Goal: Task Accomplishment & Management: Complete application form

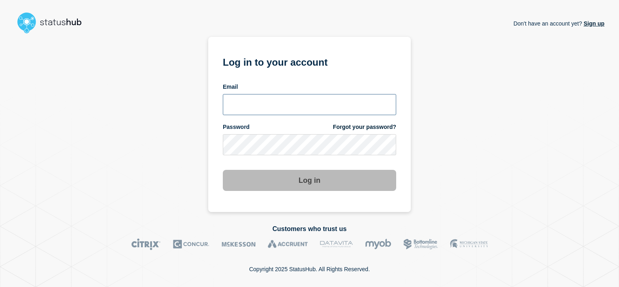
type input "alan.capistrano@kocho.co.uk"
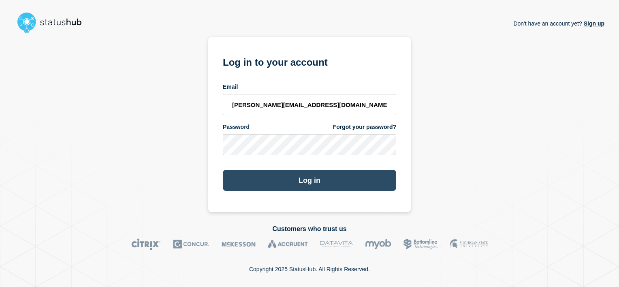
click at [318, 188] on button "Log in" at bounding box center [309, 180] width 173 height 21
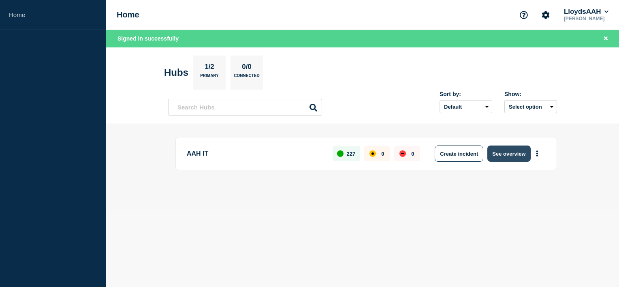
click at [495, 154] on button "See overview" at bounding box center [508, 153] width 43 height 16
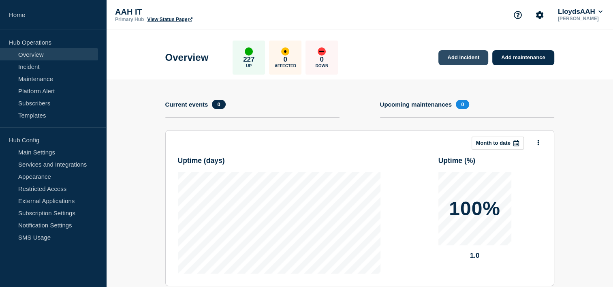
click at [473, 58] on link "Add incident" at bounding box center [463, 57] width 50 height 15
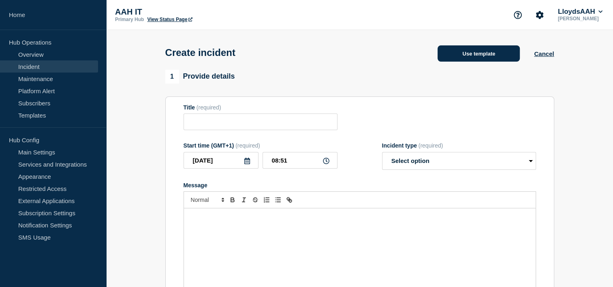
click at [493, 54] on button "Use template" at bounding box center [478, 53] width 82 height 16
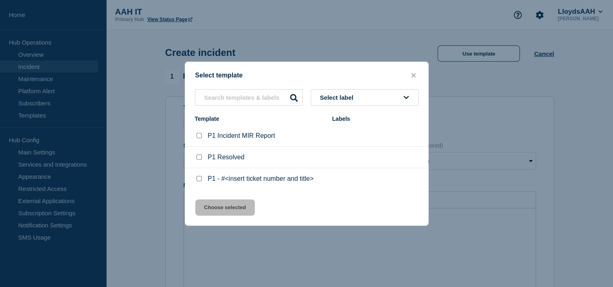
click at [202, 180] on div at bounding box center [199, 179] width 8 height 8
click at [199, 178] on input "P1 - #<insert ticket number and title> checkbox" at bounding box center [198, 178] width 5 height 5
checkbox input "true"
click at [235, 203] on button "Choose selected" at bounding box center [225, 207] width 60 height 16
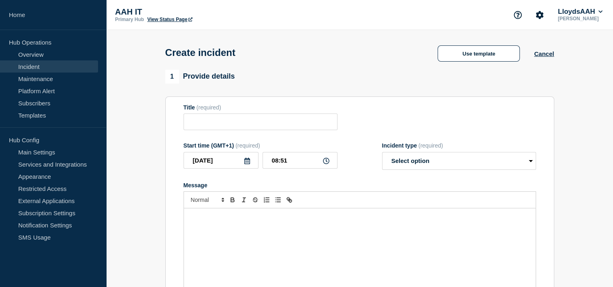
type input "P1 - #<insert ticket number and title>"
select select "investigating"
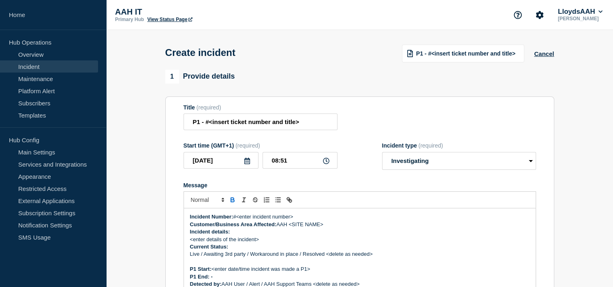
click at [300, 216] on p "Incident Number: #<enter incident number>" at bounding box center [359, 216] width 339 height 7
click at [277, 123] on input "P1 - #<insert ticket number and title>" at bounding box center [260, 121] width 154 height 17
paste input "Service Ticket #1442022 - AVS VM's are offline that affects DevWiki, MARS, Sama…"
type input "Service Ticket #1442022 - AVS VM's are offline that affects DevWiki, MARS, Sama…"
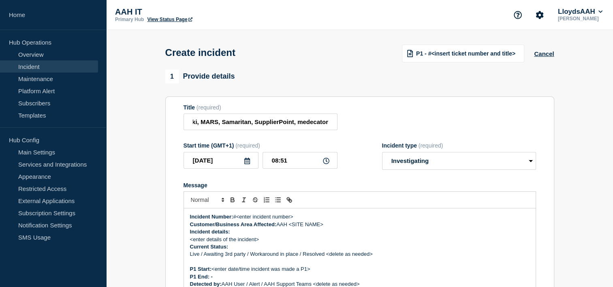
scroll to position [0, 0]
click at [317, 144] on div "Start time (GMT+1) (required)" at bounding box center [260, 145] width 154 height 6
click at [450, 130] on div "Title (required) Service Ticket #1442022 - AVS VM's are offline that affects De…" at bounding box center [359, 117] width 352 height 26
click at [453, 154] on div "Incident type (required) Select option Investigating Identified Monitoring" at bounding box center [459, 156] width 154 height 28
click at [449, 161] on select "Select option Investigating Identified Monitoring" at bounding box center [459, 161] width 154 height 18
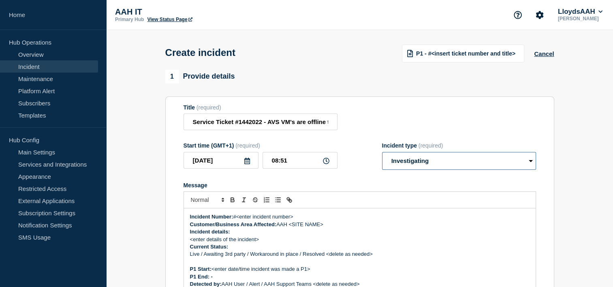
select select "identified"
click at [382, 154] on select "Select option Investigating Identified Monitoring" at bounding box center [459, 161] width 154 height 18
click at [392, 102] on section "Title (required) Service Ticket #1442022 - AVS VM's are offline that affects De…" at bounding box center [359, 204] width 389 height 217
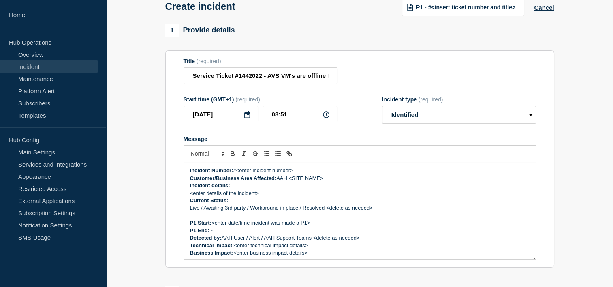
scroll to position [81, 0]
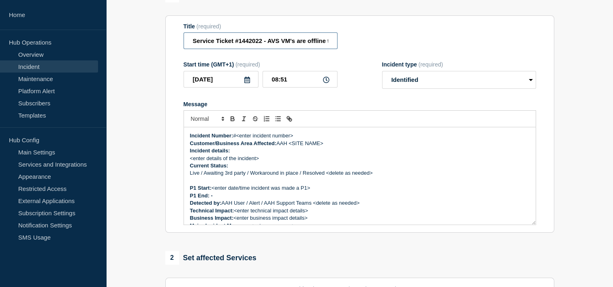
click at [251, 42] on input "Service Ticket #1442022 - AVS VM's are offline that affects DevWiki, MARS, Sama…" at bounding box center [260, 40] width 154 height 17
drag, startPoint x: 300, startPoint y: 139, endPoint x: 238, endPoint y: 139, distance: 62.0
click at [238, 139] on p "Incident Number: #<enter incident number>" at bounding box center [359, 135] width 339 height 7
paste div "Message"
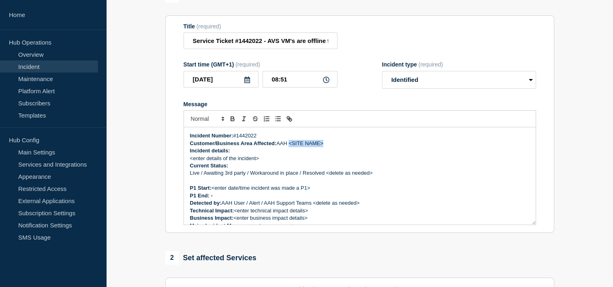
drag, startPoint x: 334, startPoint y: 146, endPoint x: 291, endPoint y: 150, distance: 42.7
click at [291, 147] on p "Customer/Business Area Affected: AAH <SITE NAME>" at bounding box center [359, 143] width 339 height 7
drag, startPoint x: 265, startPoint y: 164, endPoint x: 190, endPoint y: 161, distance: 75.8
click at [190, 161] on p "<enter details of the incident>" at bounding box center [359, 158] width 339 height 7
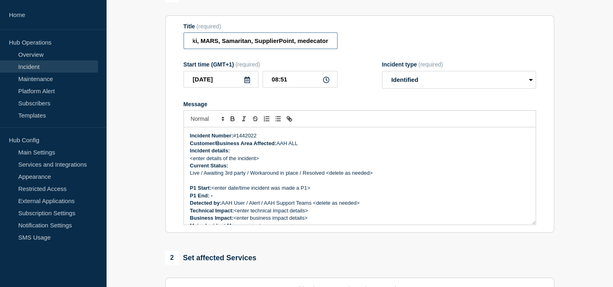
drag, startPoint x: 269, startPoint y: 41, endPoint x: 350, endPoint y: 32, distance: 81.5
click at [350, 32] on div "Title (required) Service Ticket #1442022 - AVS VM's are offline that affects De…" at bounding box center [359, 36] width 352 height 26
click at [218, 167] on strong "Current Status:" at bounding box center [209, 165] width 38 height 6
drag, startPoint x: 259, startPoint y: 158, endPoint x: 186, endPoint y: 160, distance: 73.3
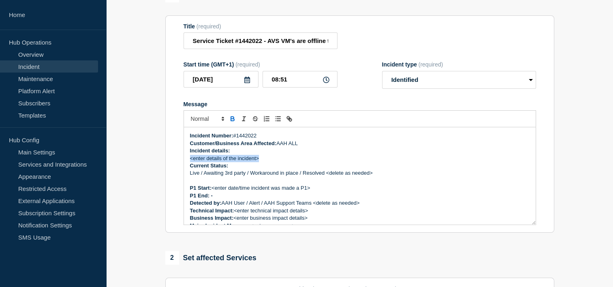
click at [186, 160] on div "Incident Number: #1442022 Customer/Business Area Affected: AAH ALL Incident det…" at bounding box center [359, 175] width 351 height 97
click at [246, 176] on p "Live / Awaiting 3rd party / Workaround in place / Resolved <delete as needed>" at bounding box center [359, 172] width 339 height 7
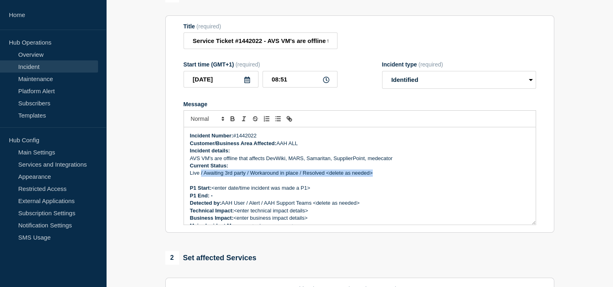
drag, startPoint x: 373, startPoint y: 176, endPoint x: 201, endPoint y: 175, distance: 171.7
click at [201, 175] on p "Live / Awaiting 3rd party / Workaround in place / Resolved <delete as needed>" at bounding box center [359, 172] width 339 height 7
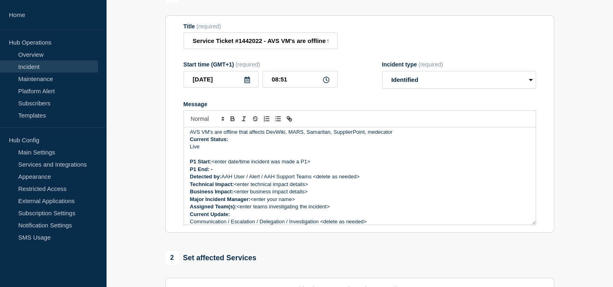
scroll to position [40, 0]
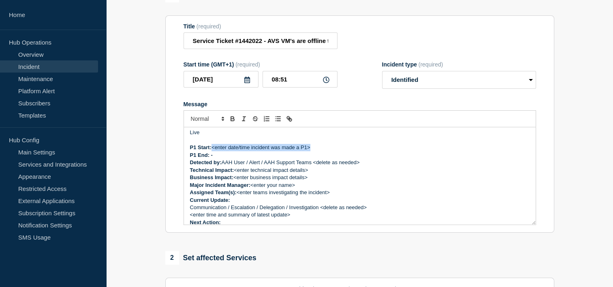
drag, startPoint x: 315, startPoint y: 149, endPoint x: 214, endPoint y: 153, distance: 101.7
click at [214, 151] on p "P1 Start: <enter date/time incident was made a P1>" at bounding box center [359, 147] width 339 height 7
click at [379, 147] on p "P1 Start: [DATE] 08:51" at bounding box center [359, 147] width 339 height 7
click at [349, 164] on p "Detected by: AAH User / Alert / AAH Support Teams <delete as needed>" at bounding box center [359, 162] width 339 height 7
drag, startPoint x: 243, startPoint y: 151, endPoint x: 213, endPoint y: 149, distance: 30.8
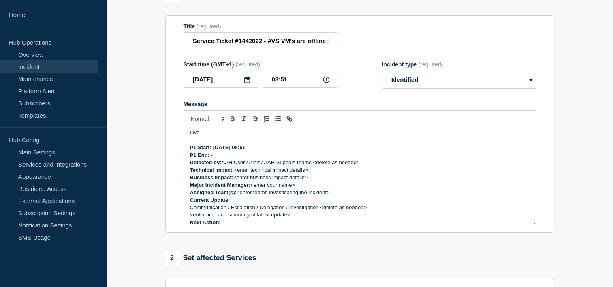
click at [213, 149] on p "P1 Start: [DATE] 08:51" at bounding box center [359, 147] width 339 height 7
click at [359, 174] on p "Technical Impact: <enter technical impact details>" at bounding box center [359, 169] width 339 height 7
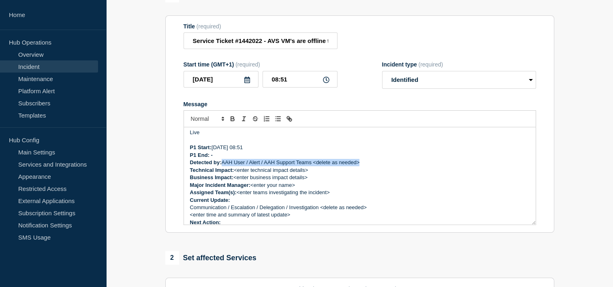
drag, startPoint x: 362, startPoint y: 168, endPoint x: 222, endPoint y: 162, distance: 139.8
click at [222, 162] on p "Detected by: AAH User / Alert / AAH Support Teams <delete as needed>" at bounding box center [359, 162] width 339 height 7
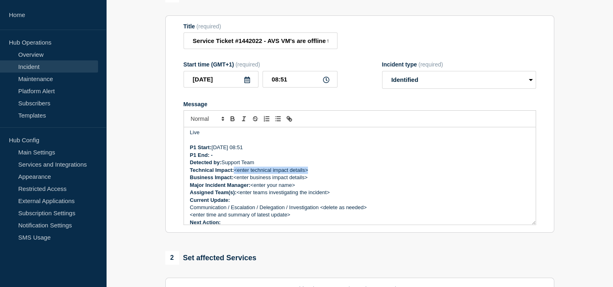
drag, startPoint x: 313, startPoint y: 175, endPoint x: 235, endPoint y: 171, distance: 78.2
click at [235, 171] on p "Technical Impact: <enter technical impact details>" at bounding box center [359, 169] width 339 height 7
drag, startPoint x: 278, startPoint y: 46, endPoint x: 347, endPoint y: 52, distance: 69.1
click at [347, 52] on form "Title (required) Service Ticket #1442022 - AVS VM's are offline that affects De…" at bounding box center [359, 124] width 352 height 202
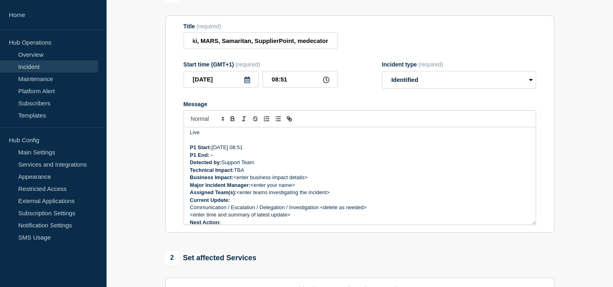
scroll to position [0, 0]
drag, startPoint x: 314, startPoint y: 179, endPoint x: 275, endPoint y: 175, distance: 39.2
click at [275, 175] on div "Incident Number: #1442022 Customer/Business Area Affected: AAH ALL Incident det…" at bounding box center [359, 175] width 351 height 97
click at [276, 45] on input "Service Ticket #1442022 - AVS VM's are offline that affects DevWiki, MARS, Sama…" at bounding box center [260, 40] width 154 height 17
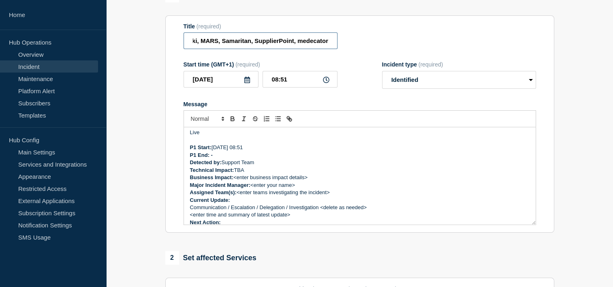
drag, startPoint x: 305, startPoint y: 45, endPoint x: 337, endPoint y: 47, distance: 31.6
click at [337, 47] on input "Service Ticket #1442022 - AVS VM's are offline that affects DevWiki, MARS, Sama…" at bounding box center [260, 40] width 154 height 17
click at [230, 39] on input "Service Ticket #1442022 - AVS VM's are offline that affects DevWiki, MARS, Sama…" at bounding box center [260, 40] width 154 height 17
drag, startPoint x: 247, startPoint y: 46, endPoint x: 230, endPoint y: 47, distance: 17.1
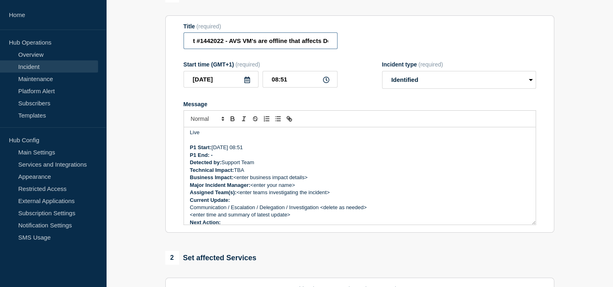
click at [230, 47] on input "Service Ticket #1442022 - AVS VM's are offline that affects DevWiki, MARS, Sama…" at bounding box center [260, 40] width 154 height 17
click at [295, 48] on input "Service Ticket #1442022 - AVS VM's are offline that affects DevWiki, MARS, Sama…" at bounding box center [260, 40] width 154 height 17
drag, startPoint x: 292, startPoint y: 45, endPoint x: 299, endPoint y: 40, distance: 8.5
click at [299, 40] on input "Service Ticket #1442022 - AVS VM's are offline that affects DevWiki, MARS, Sama…" at bounding box center [260, 40] width 154 height 17
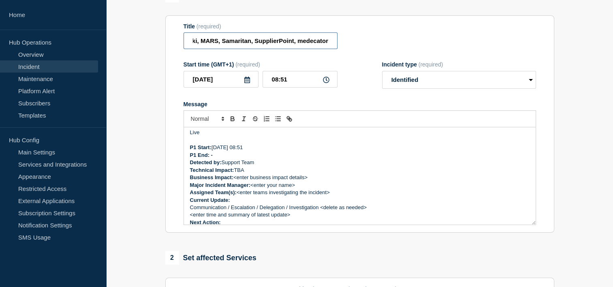
click at [225, 38] on input "Service Ticket #1442022 - AVS VM's are offline that affects DevWiki, MARS, Sama…" at bounding box center [260, 40] width 154 height 17
drag, startPoint x: 201, startPoint y: 43, endPoint x: 437, endPoint y: 44, distance: 235.7
click at [437, 44] on div "Title (required) Service Ticket #1442022 - AVS VM's are offline that affects De…" at bounding box center [359, 36] width 352 height 26
click at [287, 149] on p "P1 Start: [DATE] 08:51" at bounding box center [359, 147] width 339 height 7
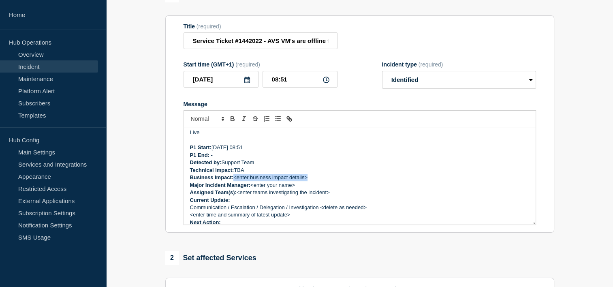
drag, startPoint x: 311, startPoint y: 180, endPoint x: 236, endPoint y: 181, distance: 75.3
click at [236, 181] on p "Business Impact: <enter business impact details>" at bounding box center [359, 177] width 339 height 7
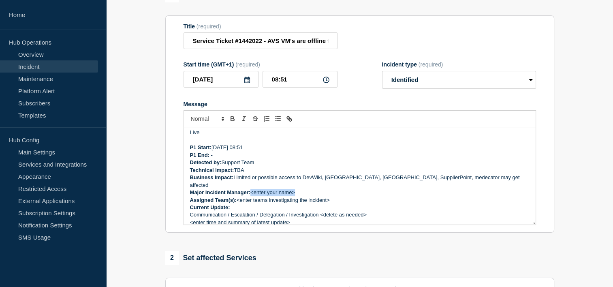
drag, startPoint x: 274, startPoint y: 184, endPoint x: 251, endPoint y: 186, distance: 22.4
click at [251, 189] on p "Major Incident Manager: <enter your name>" at bounding box center [359, 192] width 339 height 7
drag, startPoint x: 334, startPoint y: 199, endPoint x: 258, endPoint y: 194, distance: 76.7
click at [258, 194] on div "Incident Number: #1442022 Customer/Business Area Affected: AAH ALL Incident det…" at bounding box center [359, 175] width 351 height 97
click at [258, 196] on p "Assigned Team(s): <enter teams investigating the incident>" at bounding box center [359, 199] width 339 height 7
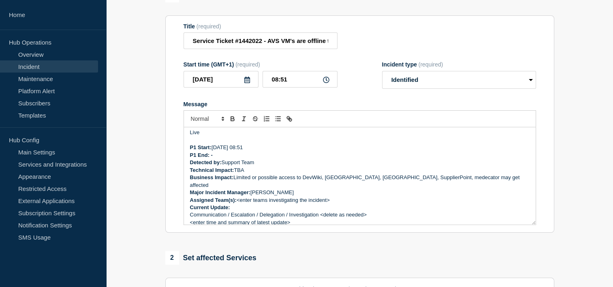
drag, startPoint x: 334, startPoint y: 196, endPoint x: 239, endPoint y: 198, distance: 95.6
click at [239, 198] on p "Assigned Team(s): <enter teams investigating the incident>" at bounding box center [359, 199] width 339 height 7
click at [347, 211] on p "Communication / Escalation / Delegation / Investigation <delete as needed>" at bounding box center [359, 214] width 339 height 7
drag, startPoint x: 330, startPoint y: 197, endPoint x: 237, endPoint y: 196, distance: 92.7
click at [237, 196] on p "Assigned Team(s): <enter teams investigating the incident>" at bounding box center [359, 199] width 339 height 7
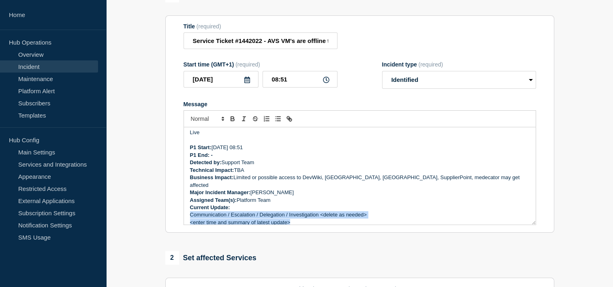
drag, startPoint x: 293, startPoint y: 218, endPoint x: 185, endPoint y: 211, distance: 108.0
click at [185, 211] on div "Incident Number: #1442022 Customer/Business Area Affected: AAH ALL Incident det…" at bounding box center [359, 175] width 351 height 97
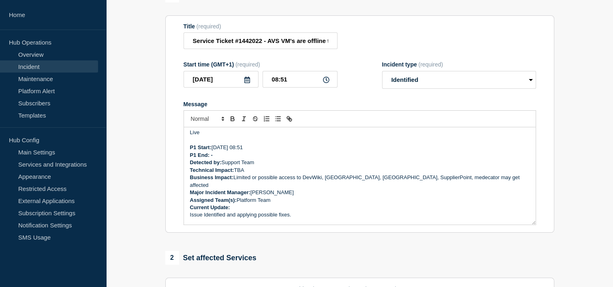
scroll to position [41, 0]
click at [188, 207] on div "Incident Number: #1442022 Customer/Business Area Affected: AAH ALL Incident det…" at bounding box center [359, 175] width 351 height 97
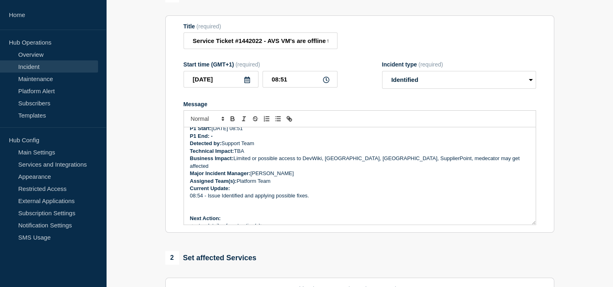
scroll to position [69, 0]
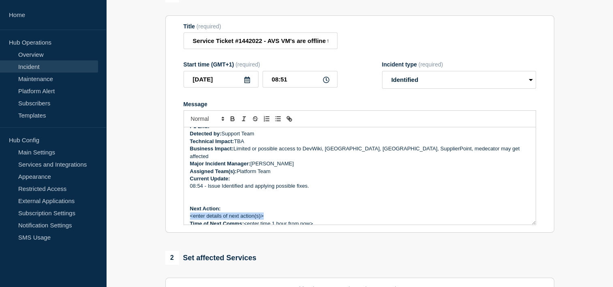
drag, startPoint x: 266, startPoint y: 210, endPoint x: 190, endPoint y: 213, distance: 75.8
click at [190, 213] on p "<enter details of next action(s)>" at bounding box center [359, 215] width 339 height 7
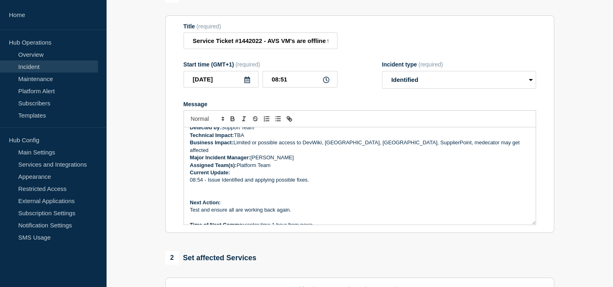
scroll to position [77, 0]
drag, startPoint x: 310, startPoint y: 221, endPoint x: 244, endPoint y: 224, distance: 66.1
click at [244, 224] on div "Incident Number: #1442022 Customer/Business Area Affected: AAH ALL Incident det…" at bounding box center [359, 175] width 351 height 97
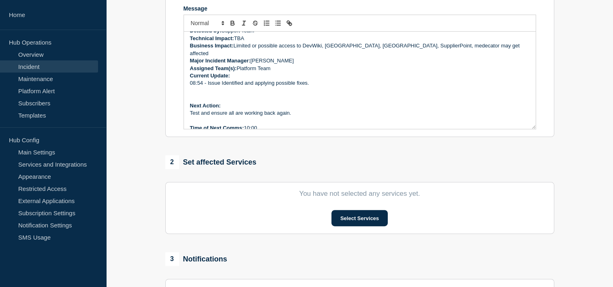
scroll to position [243, 0]
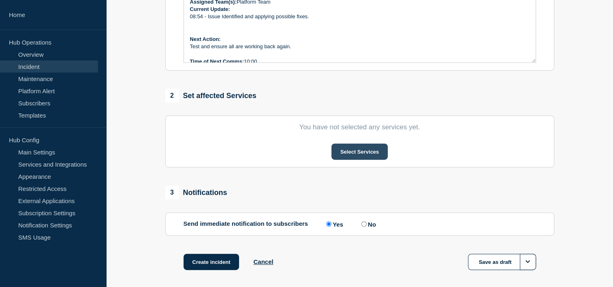
click at [339, 156] on button "Select Services" at bounding box center [359, 151] width 56 height 16
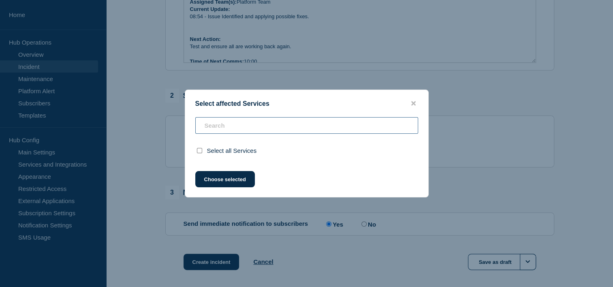
click at [279, 124] on input "text" at bounding box center [306, 125] width 223 height 17
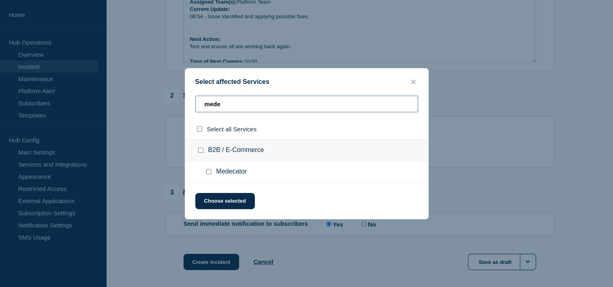
type input "mede"
click at [207, 174] on input "Medecator checkbox" at bounding box center [208, 171] width 5 height 5
checkbox input "true"
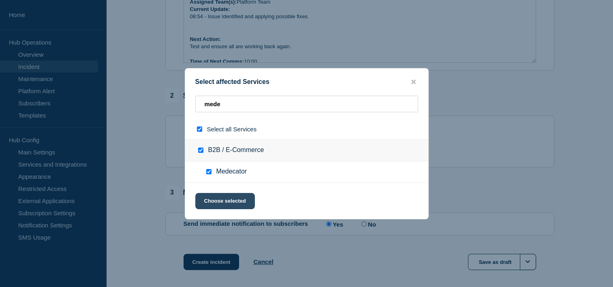
click at [226, 198] on button "Choose selected" at bounding box center [225, 201] width 60 height 16
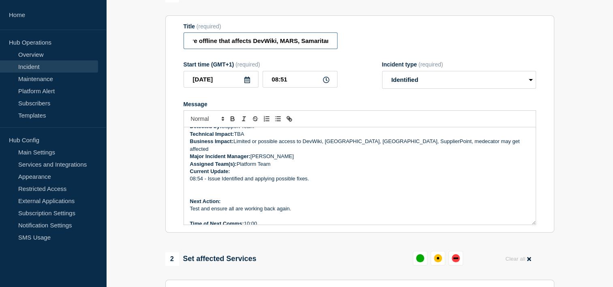
scroll to position [0, 190]
drag, startPoint x: 296, startPoint y: 40, endPoint x: 342, endPoint y: 52, distance: 47.3
click at [342, 52] on form "Title (required) Service Ticket #1442022 - AVS VM's are offline that affects De…" at bounding box center [359, 124] width 352 height 202
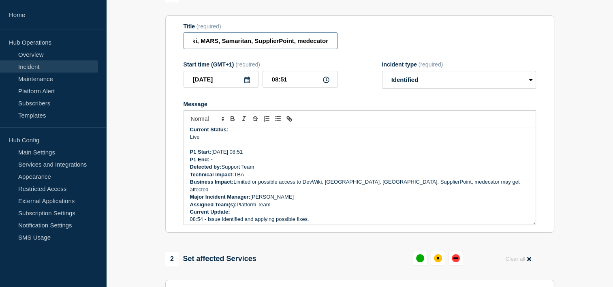
scroll to position [81, 0]
click at [233, 43] on input "Service Ticket #1442022 - AVS VM's are offline that affects DevWiki, MARS, Sama…" at bounding box center [260, 40] width 154 height 17
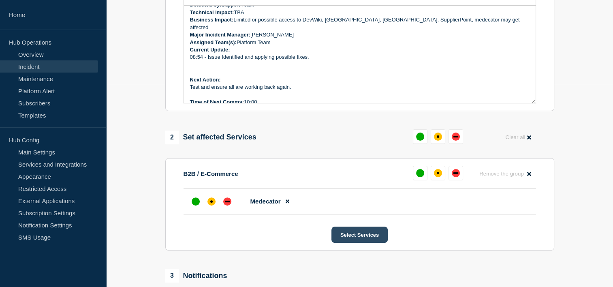
scroll to position [0, 0]
click at [347, 234] on button "Select Services" at bounding box center [359, 234] width 56 height 16
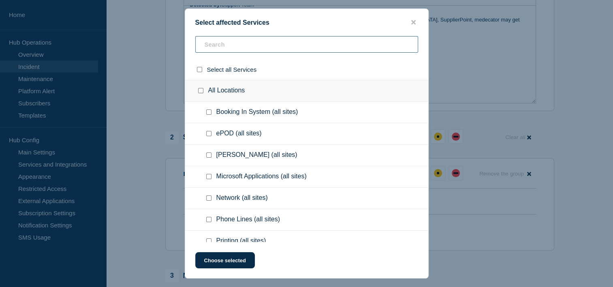
click at [283, 42] on input "text" at bounding box center [306, 44] width 223 height 17
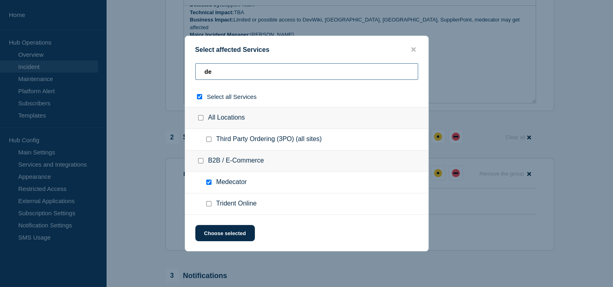
type input "dev"
checkbox input "true"
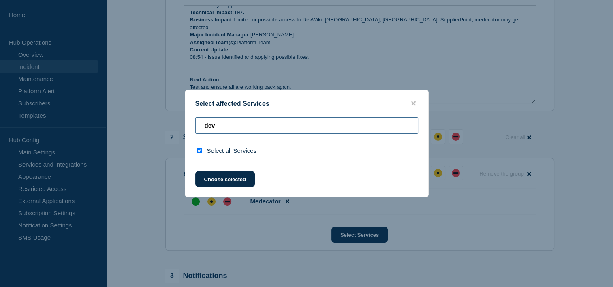
type input "w"
checkbox input "false"
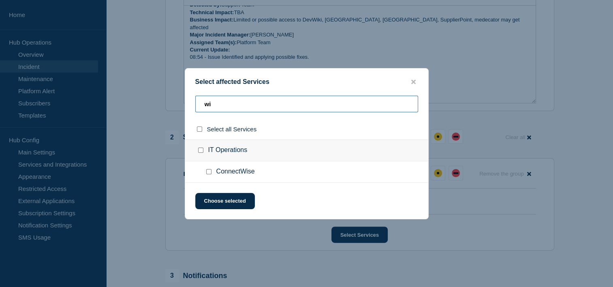
type input "wik"
checkbox input "true"
type input "wiki"
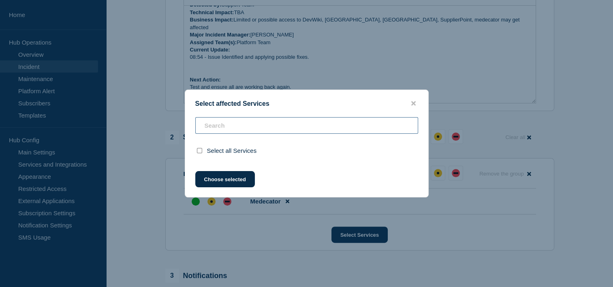
checkbox input "false"
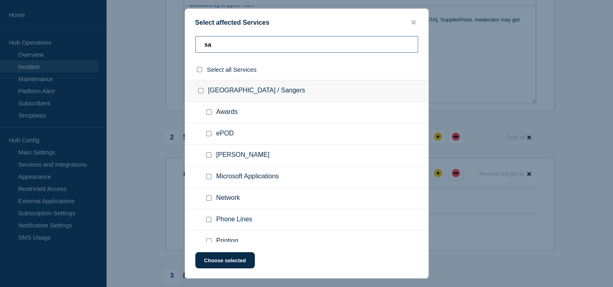
type input "saa"
checkbox input "true"
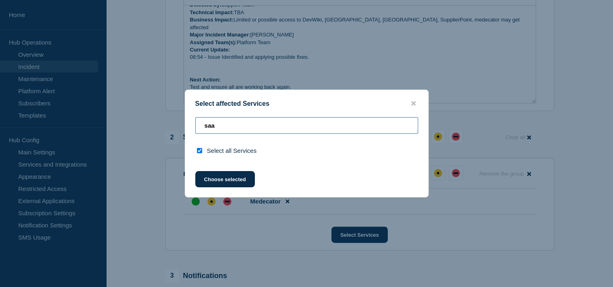
type input "sa"
checkbox input "false"
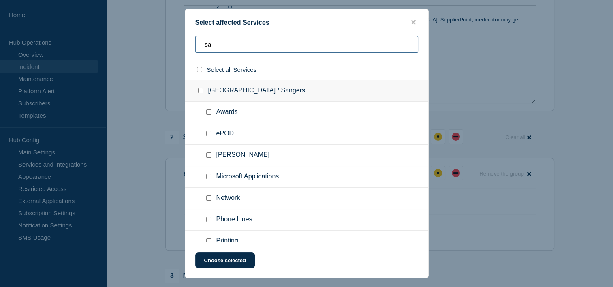
type input "[PERSON_NAME]"
checkbox input "true"
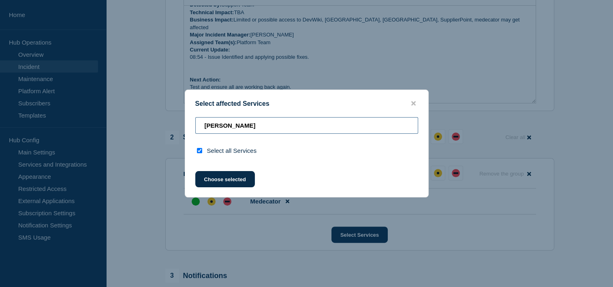
type input "sama"
checkbox input "false"
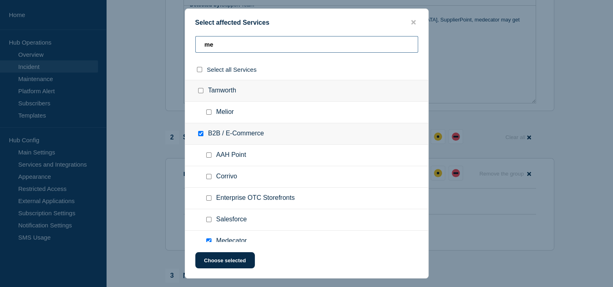
type input "med"
checkbox input "true"
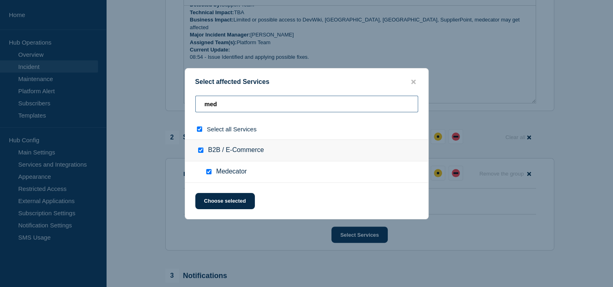
type input "mede"
checkbox input "false"
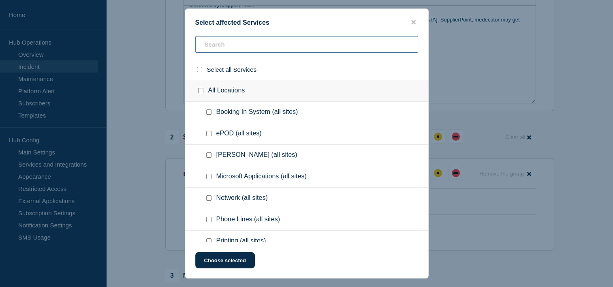
type input "a"
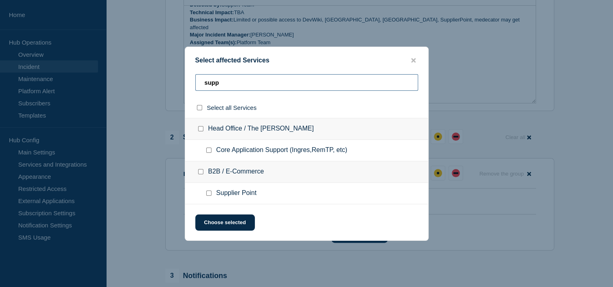
type input "supp"
click at [207, 196] on div at bounding box center [210, 193] width 12 height 8
click at [209, 194] on input "Supplier Point checkbox" at bounding box center [208, 192] width 5 height 5
checkbox input "true"
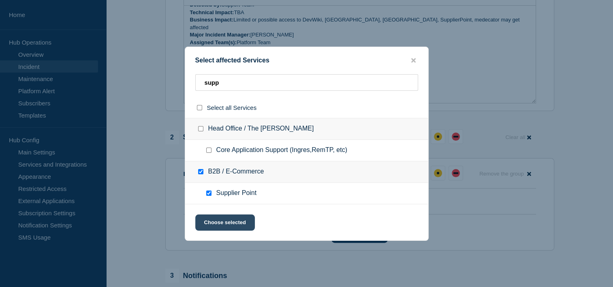
click at [236, 219] on button "Choose selected" at bounding box center [225, 222] width 60 height 16
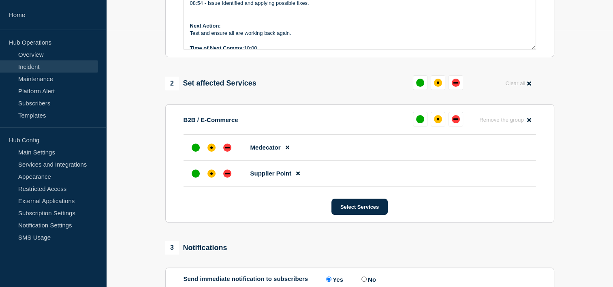
scroll to position [351, 0]
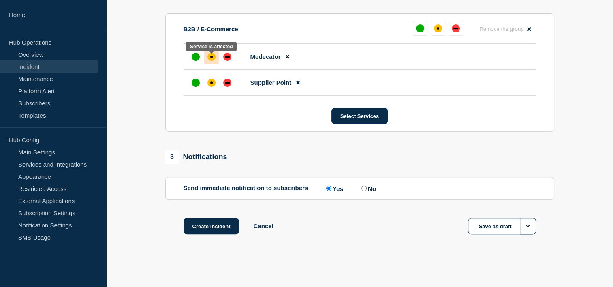
click at [212, 55] on div "affected" at bounding box center [211, 57] width 8 height 8
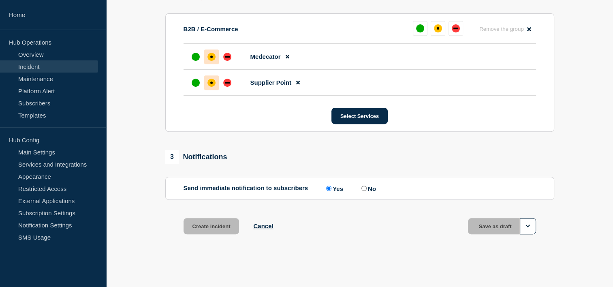
click at [211, 76] on li "Supplier Point" at bounding box center [359, 83] width 352 height 26
click at [213, 82] on div "affected" at bounding box center [211, 83] width 8 height 8
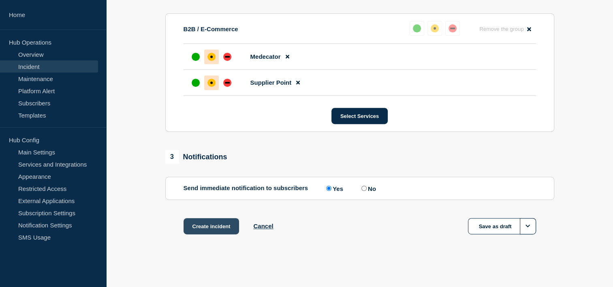
click at [218, 222] on button "Create incident" at bounding box center [211, 226] width 56 height 16
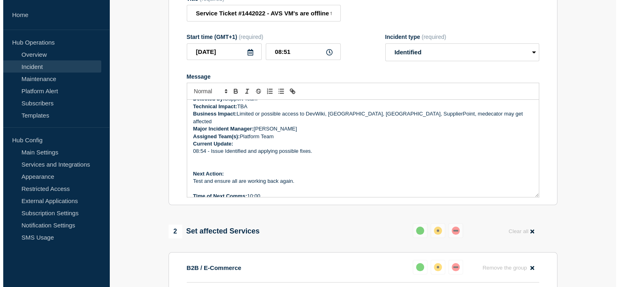
scroll to position [0, 0]
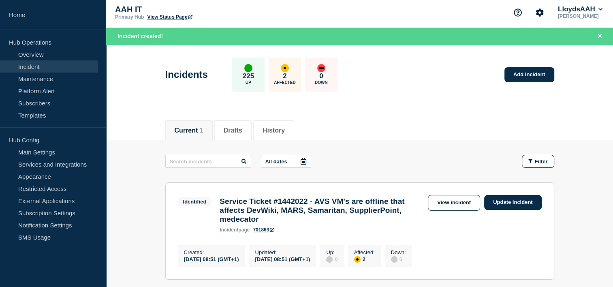
scroll to position [109, 0]
